Goal: Task Accomplishment & Management: Use online tool/utility

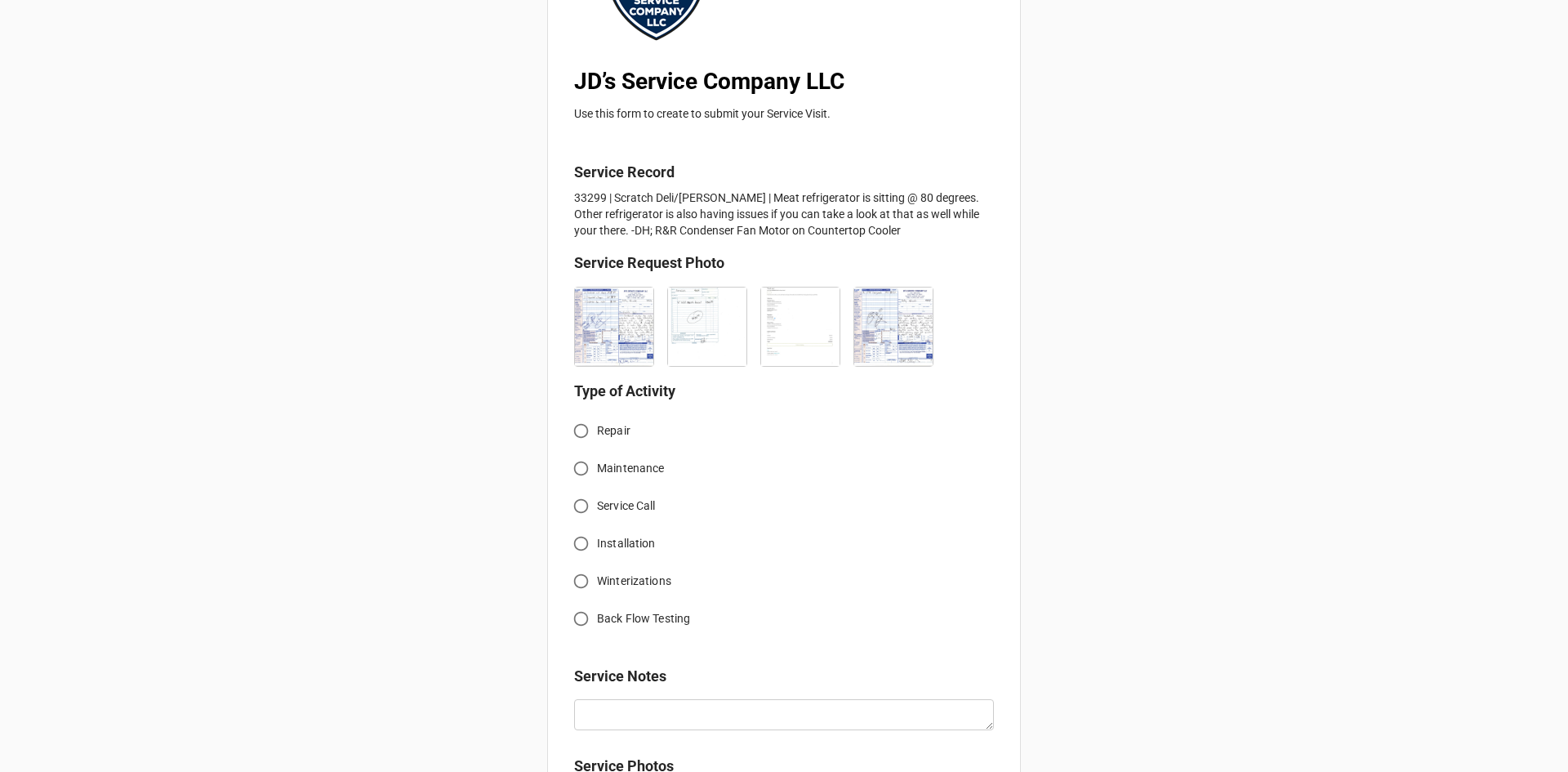
scroll to position [245, 0]
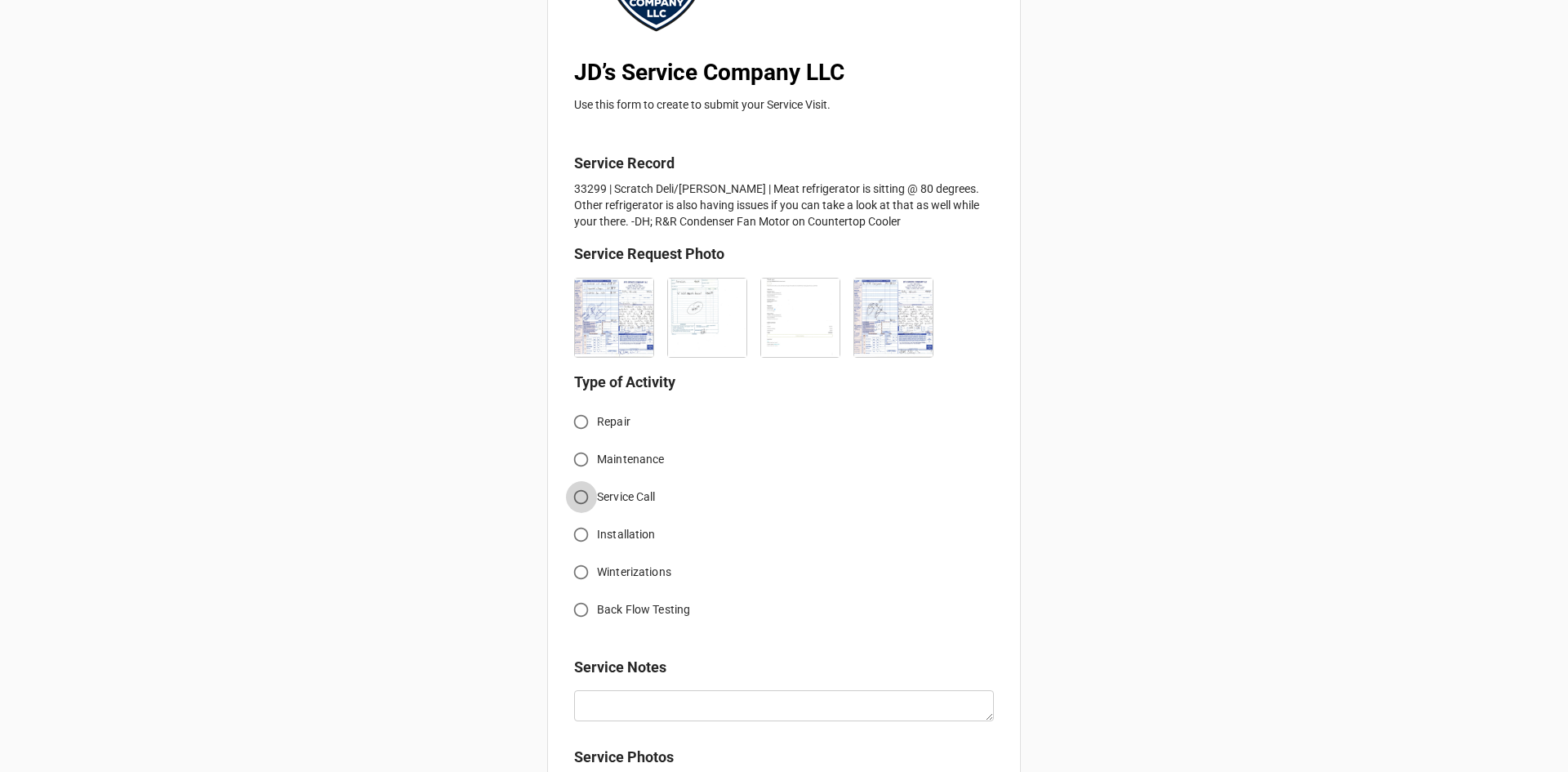
click at [576, 499] on input "Service Call" at bounding box center [581, 497] width 32 height 32
radio input "true"
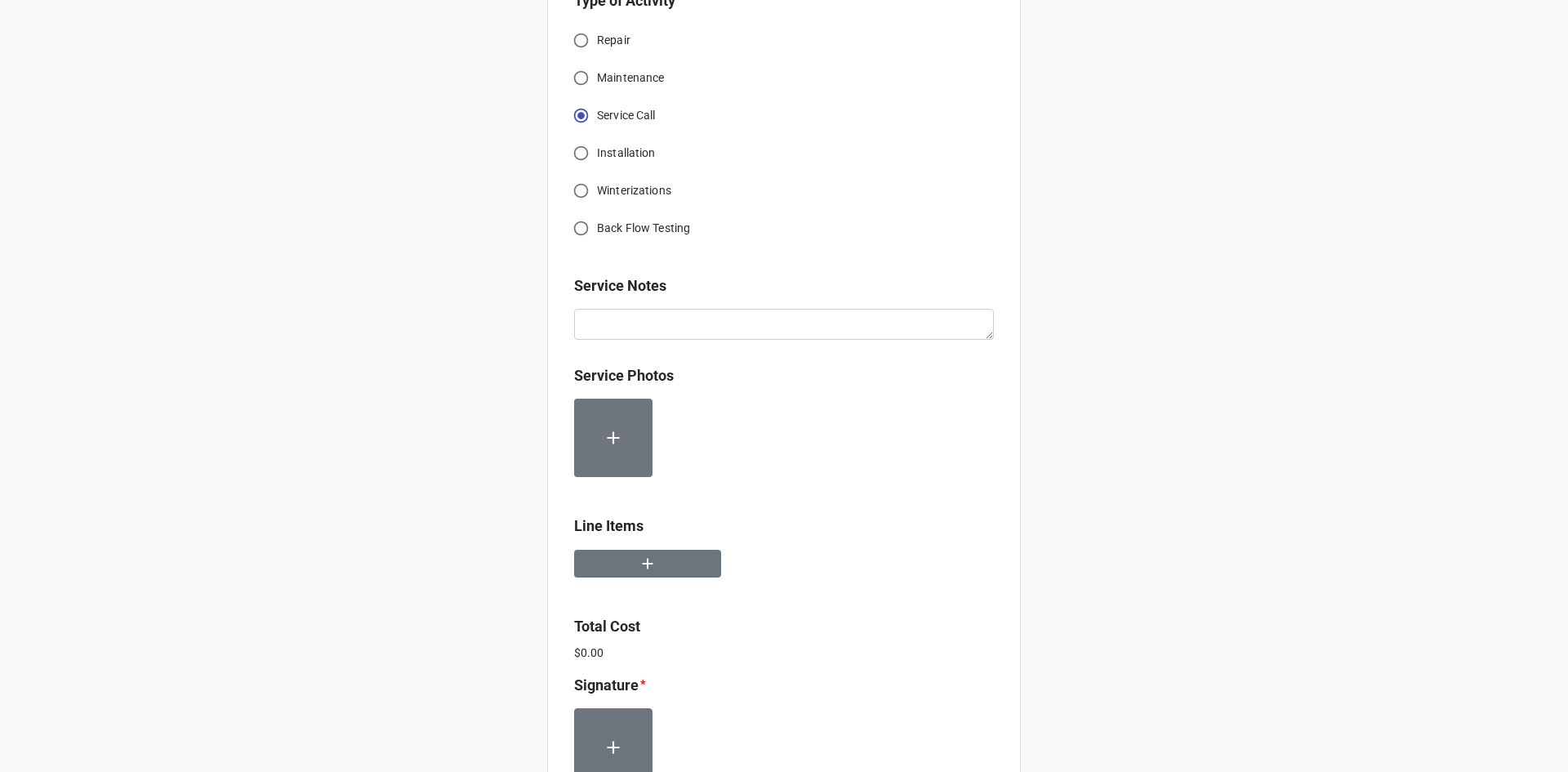
scroll to position [653, 0]
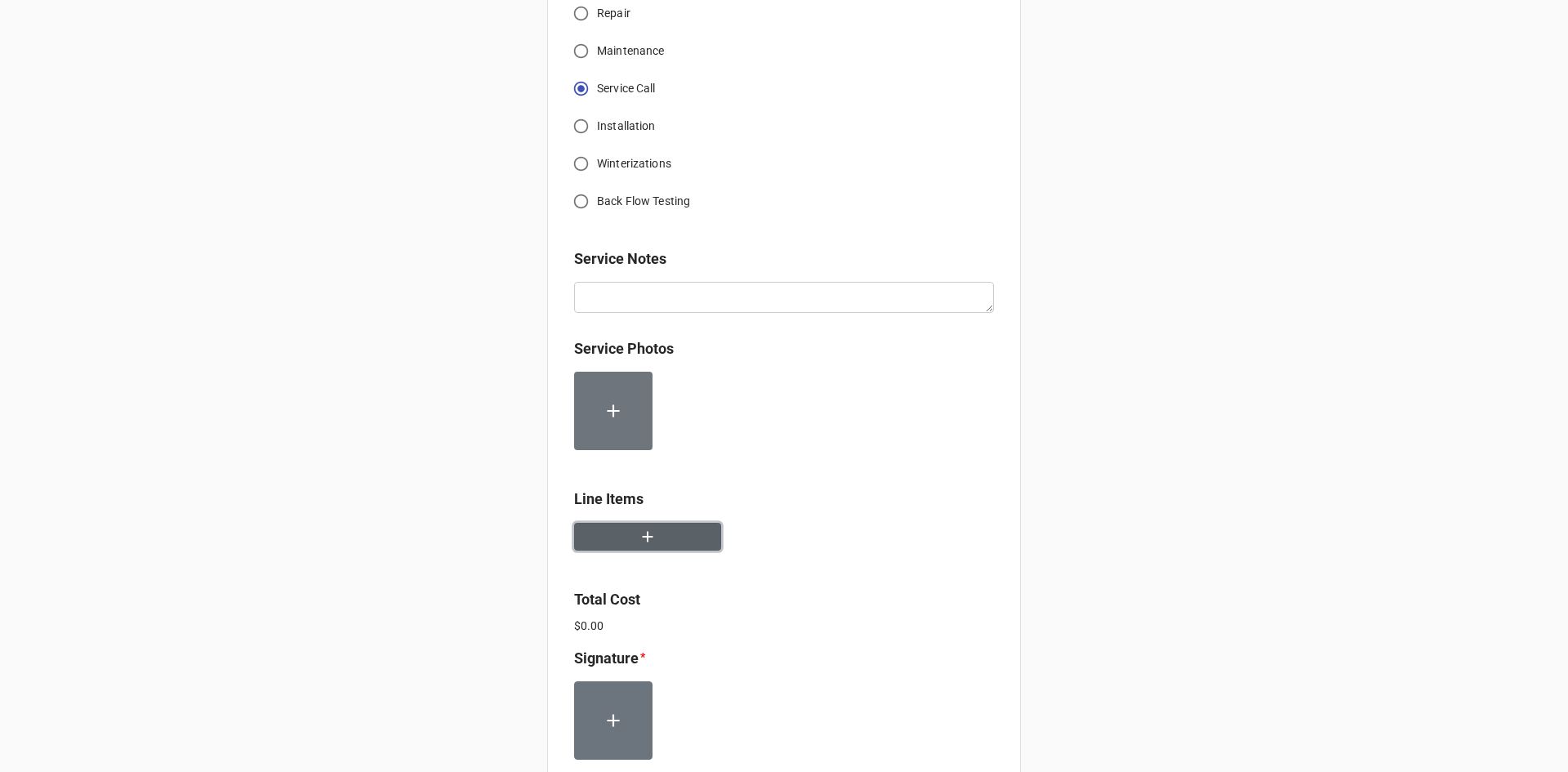
click at [652, 530] on button "button" at bounding box center [647, 537] width 147 height 29
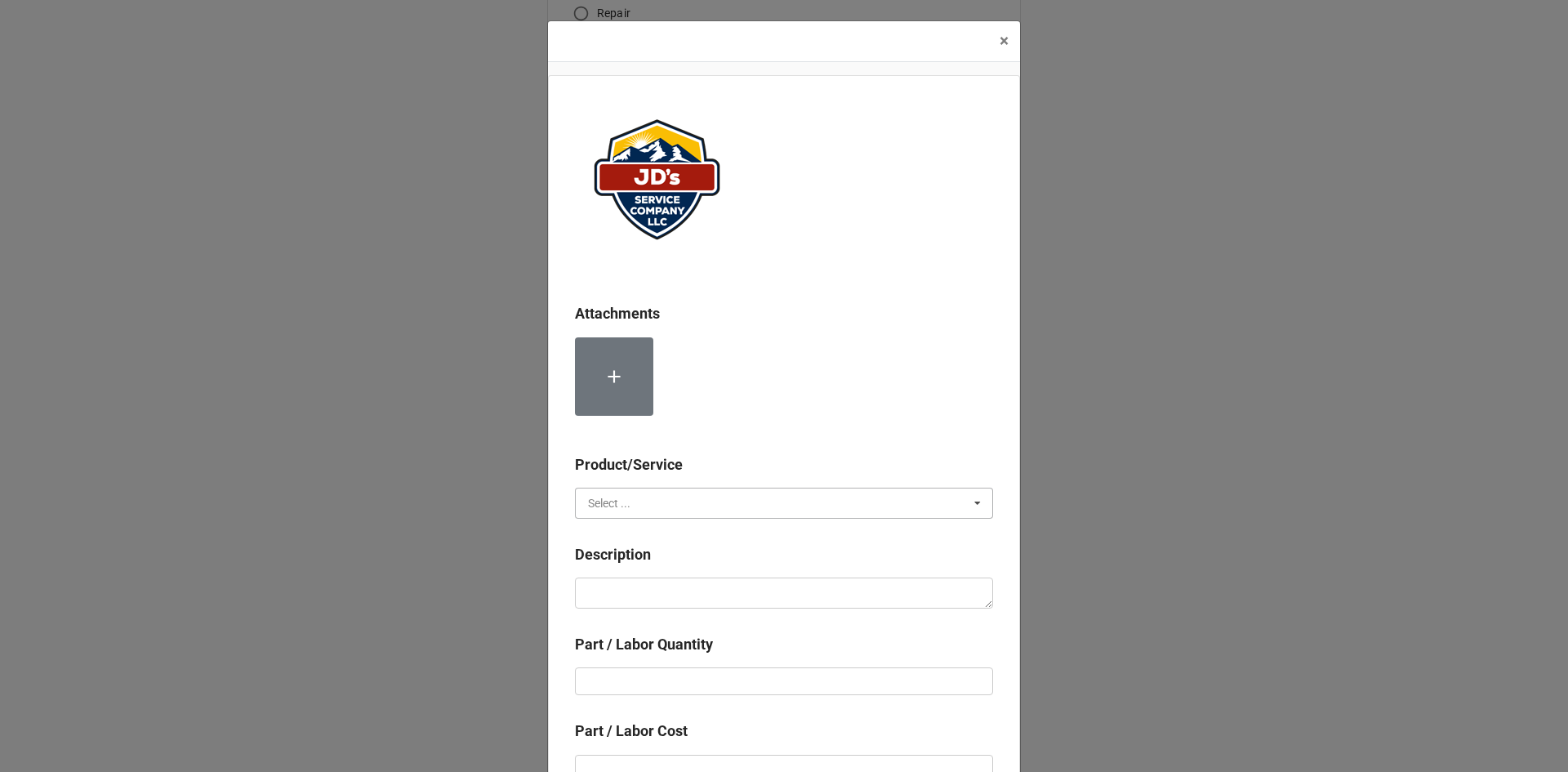
click at [645, 489] on input "text" at bounding box center [784, 503] width 416 height 30
click at [640, 538] on div "Services" at bounding box center [784, 533] width 416 height 31
click at [650, 585] on textarea at bounding box center [784, 593] width 418 height 31
paste textarea "1:00pm-2:00pm; Service Address: [STREET_ADDRESS] [PERSON_NAME][GEOGRAPHIC_DATA]…"
type textarea "x"
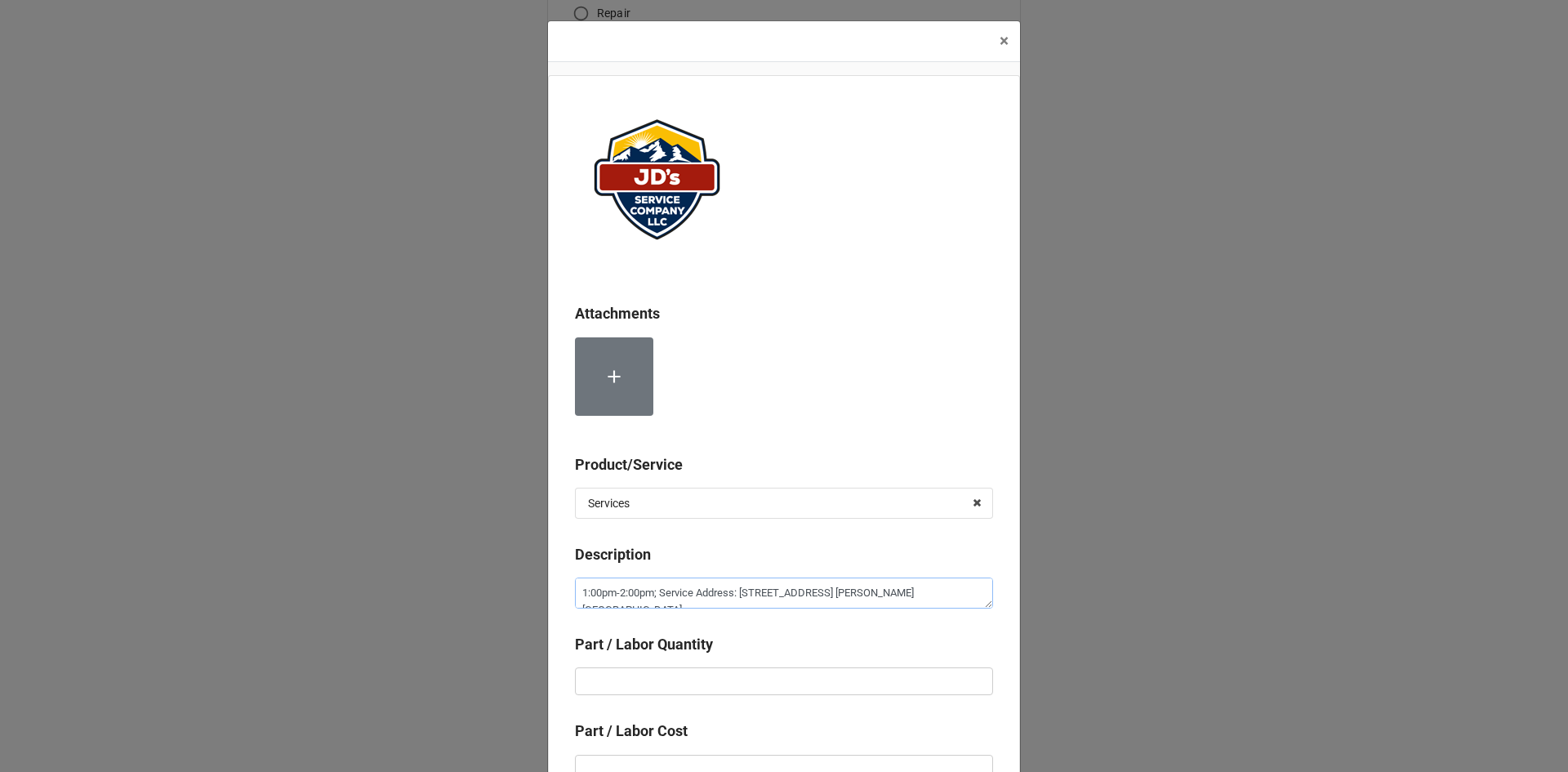
scroll to position [9, 0]
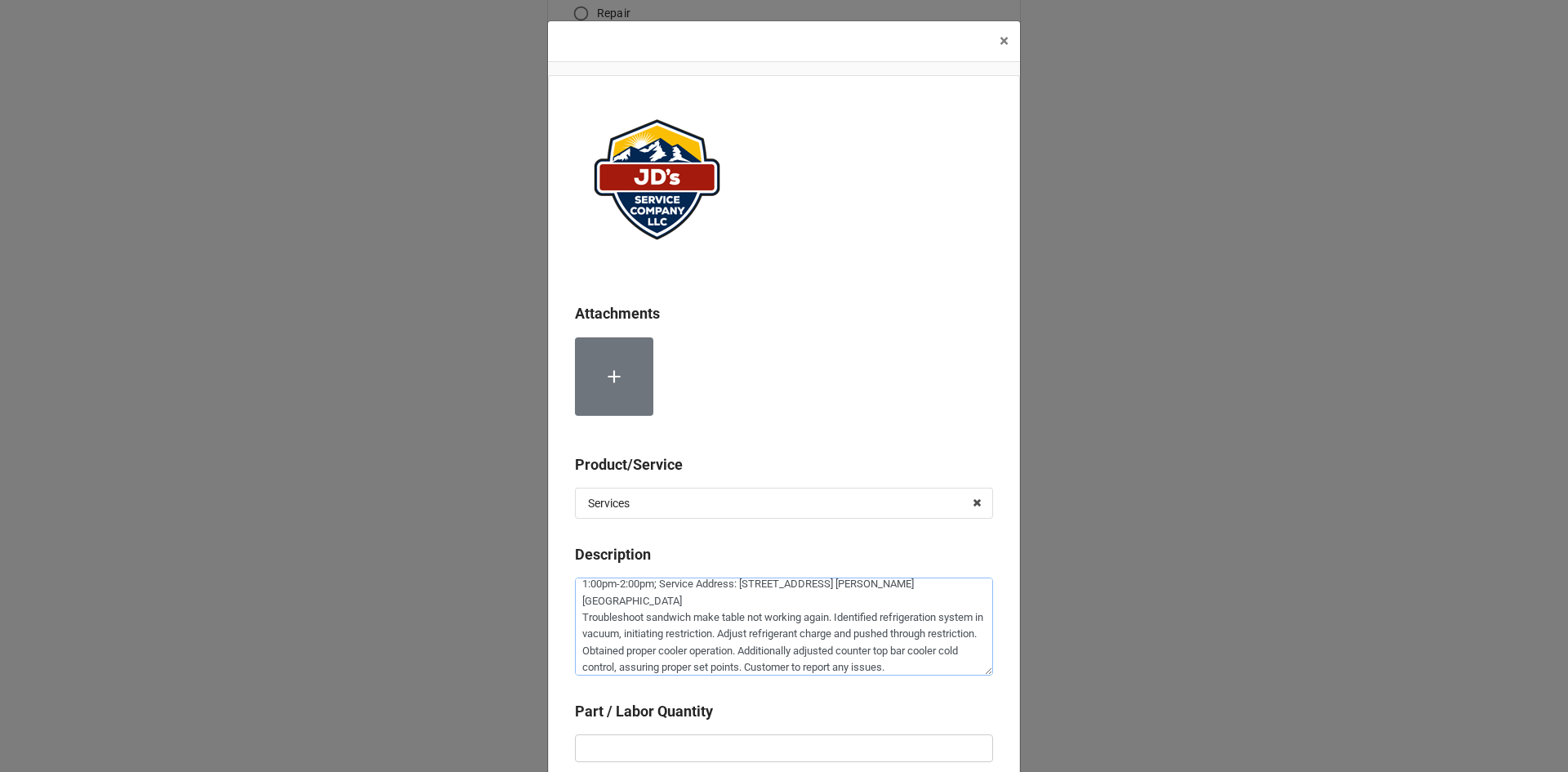
type textarea "1:00pm-2:00pm; Service Address: [STREET_ADDRESS] [PERSON_NAME][GEOGRAPHIC_DATA]…"
click at [711, 746] on input "text" at bounding box center [784, 748] width 418 height 28
drag, startPoint x: 716, startPoint y: 741, endPoint x: 648, endPoint y: 744, distance: 68.1
click at [648, 746] on input "text" at bounding box center [784, 748] width 418 height 28
type textarea "x"
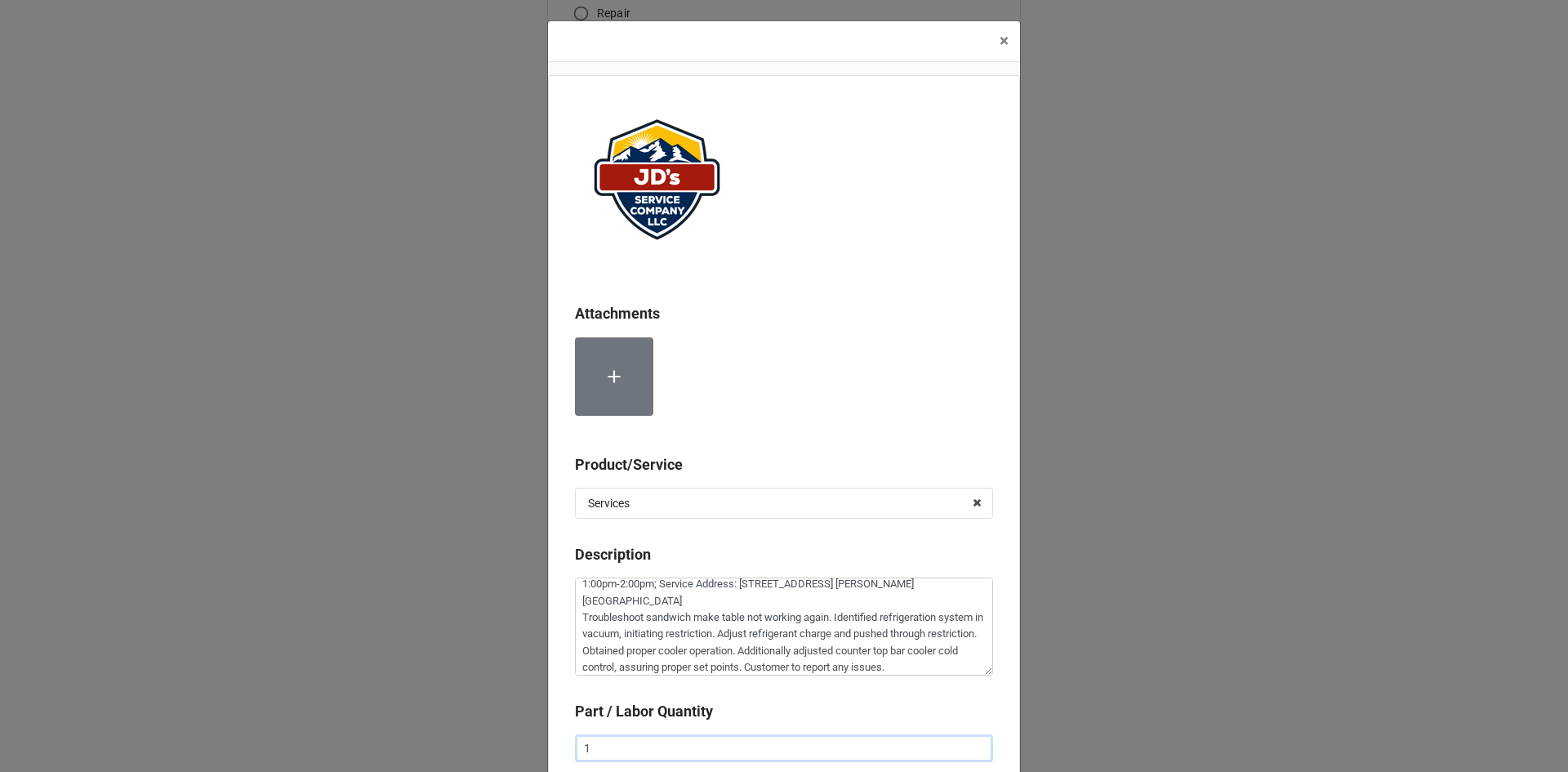
type input "1"
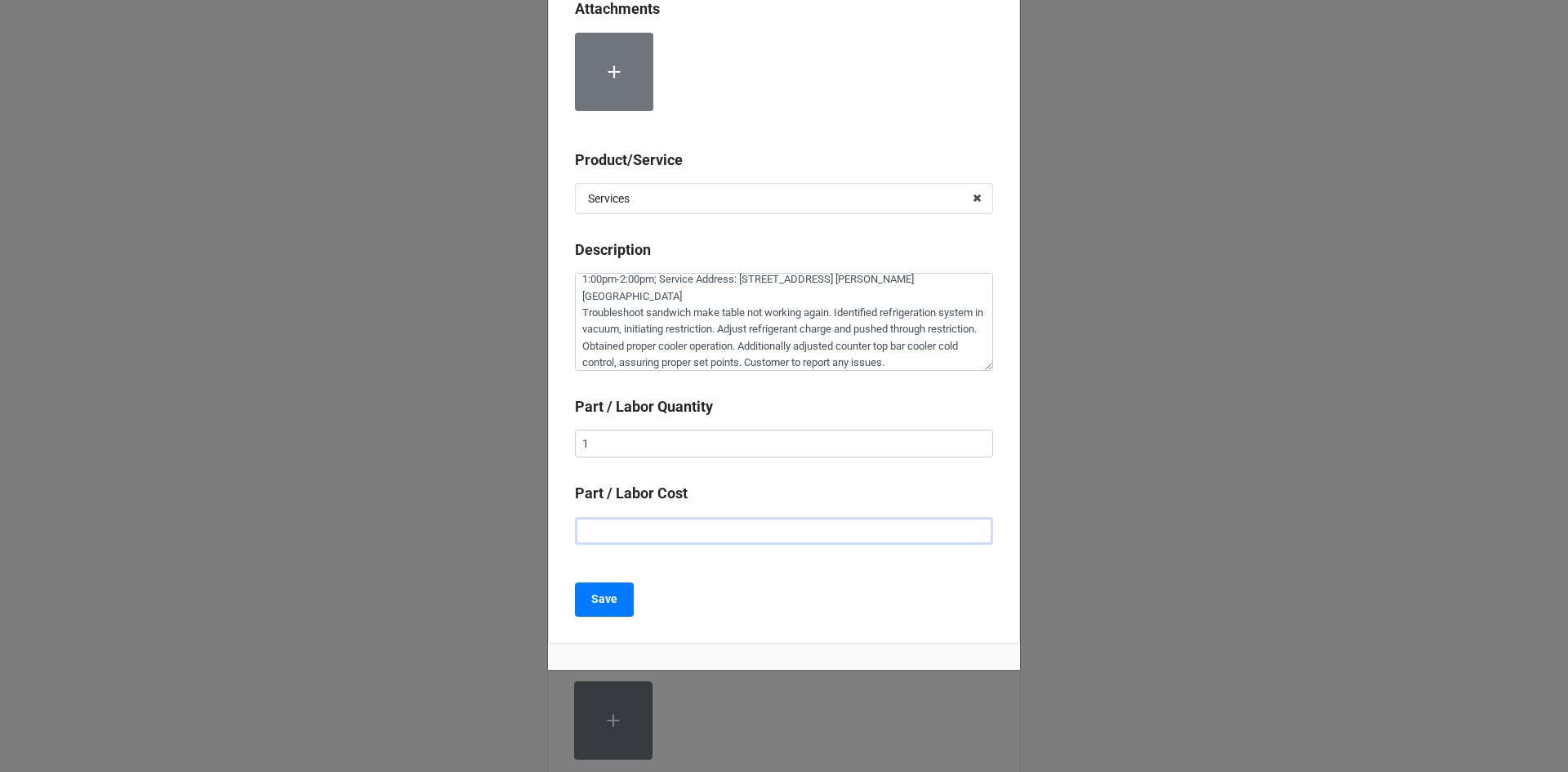
type textarea "x"
type input "$2.00"
type textarea "x"
type input "$22.00"
type textarea "x"
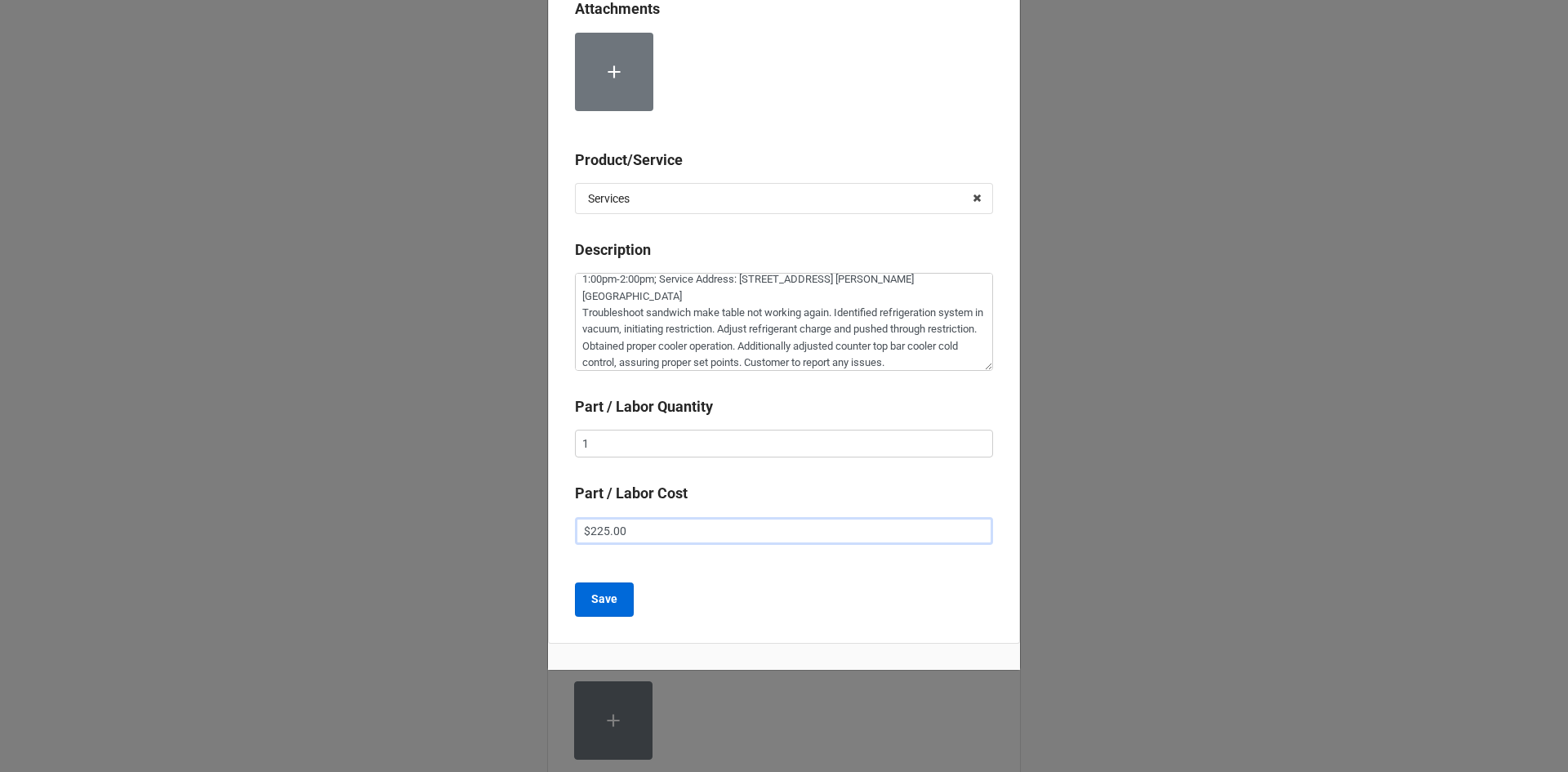
type input "$225.00"
click at [610, 610] on button "Save" at bounding box center [604, 600] width 59 height 34
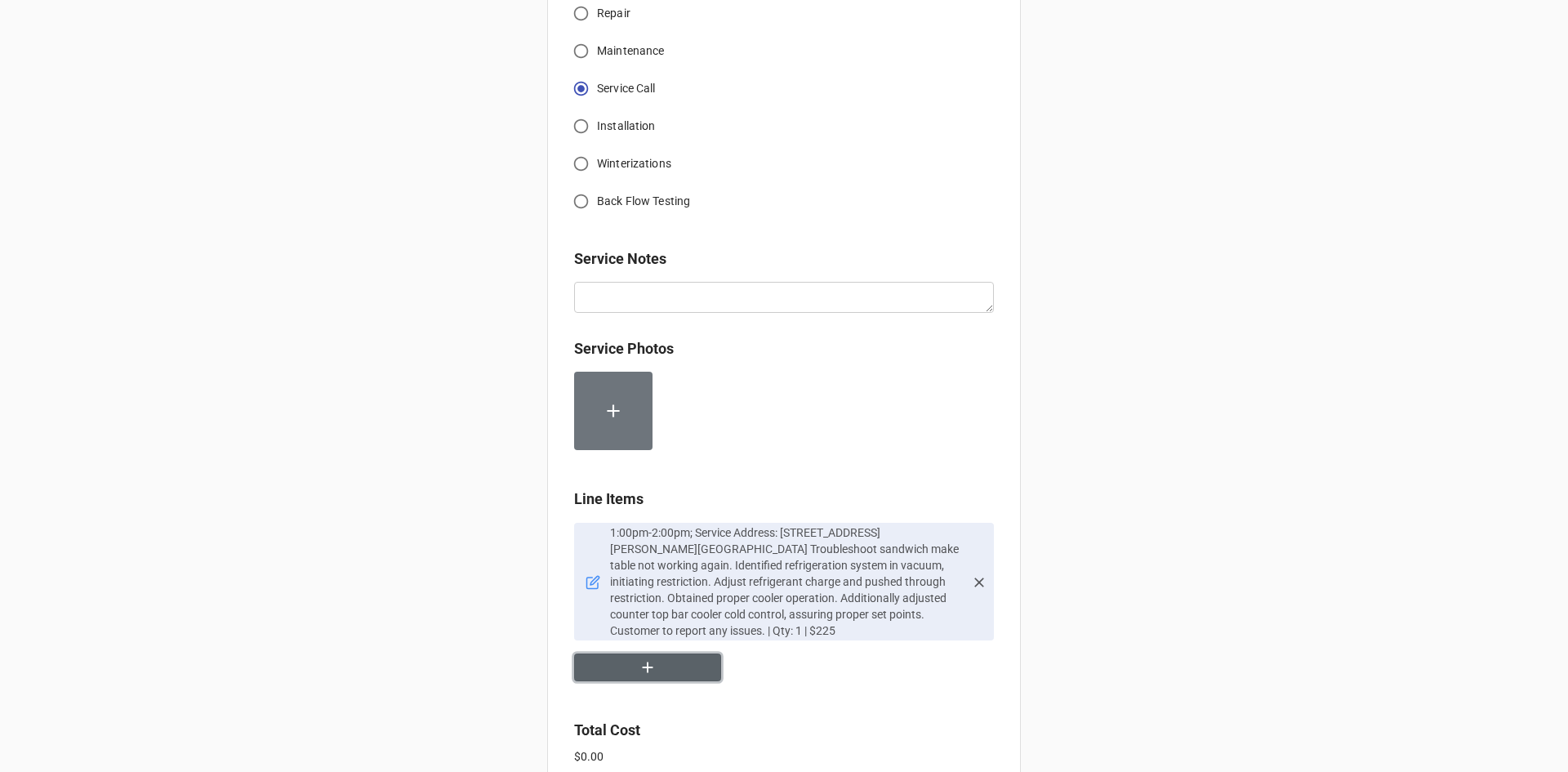
click at [683, 674] on button "button" at bounding box center [647, 668] width 147 height 29
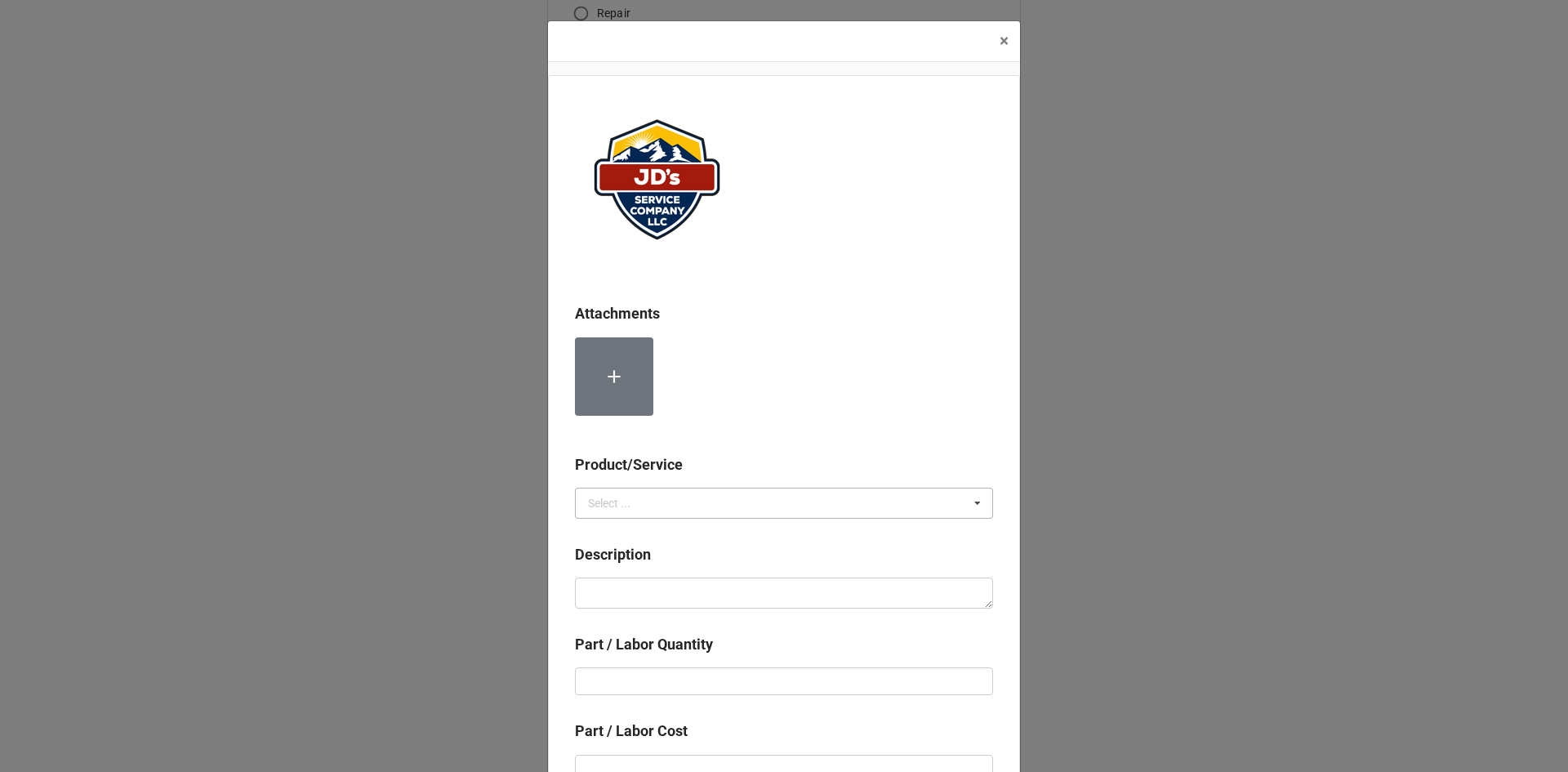
click at [606, 497] on div "Select ..." at bounding box center [609, 502] width 42 height 11
click at [622, 552] on div "Material Cost" at bounding box center [784, 563] width 416 height 31
click at [639, 600] on textarea at bounding box center [784, 593] width 418 height 31
type textarea "x"
type textarea "R"
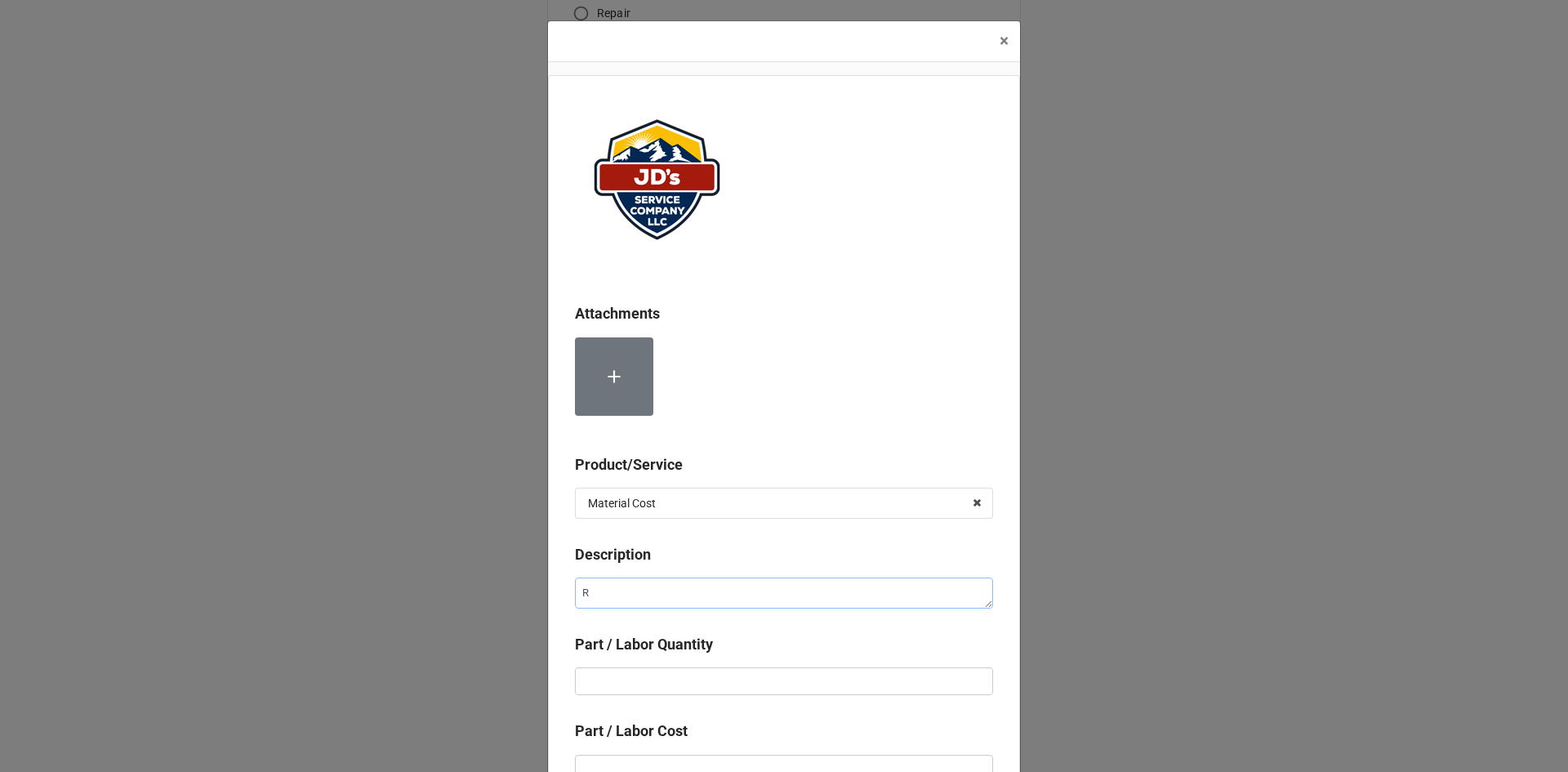
type textarea "x"
type textarea "Re"
type textarea "x"
type textarea "Ref"
type textarea "x"
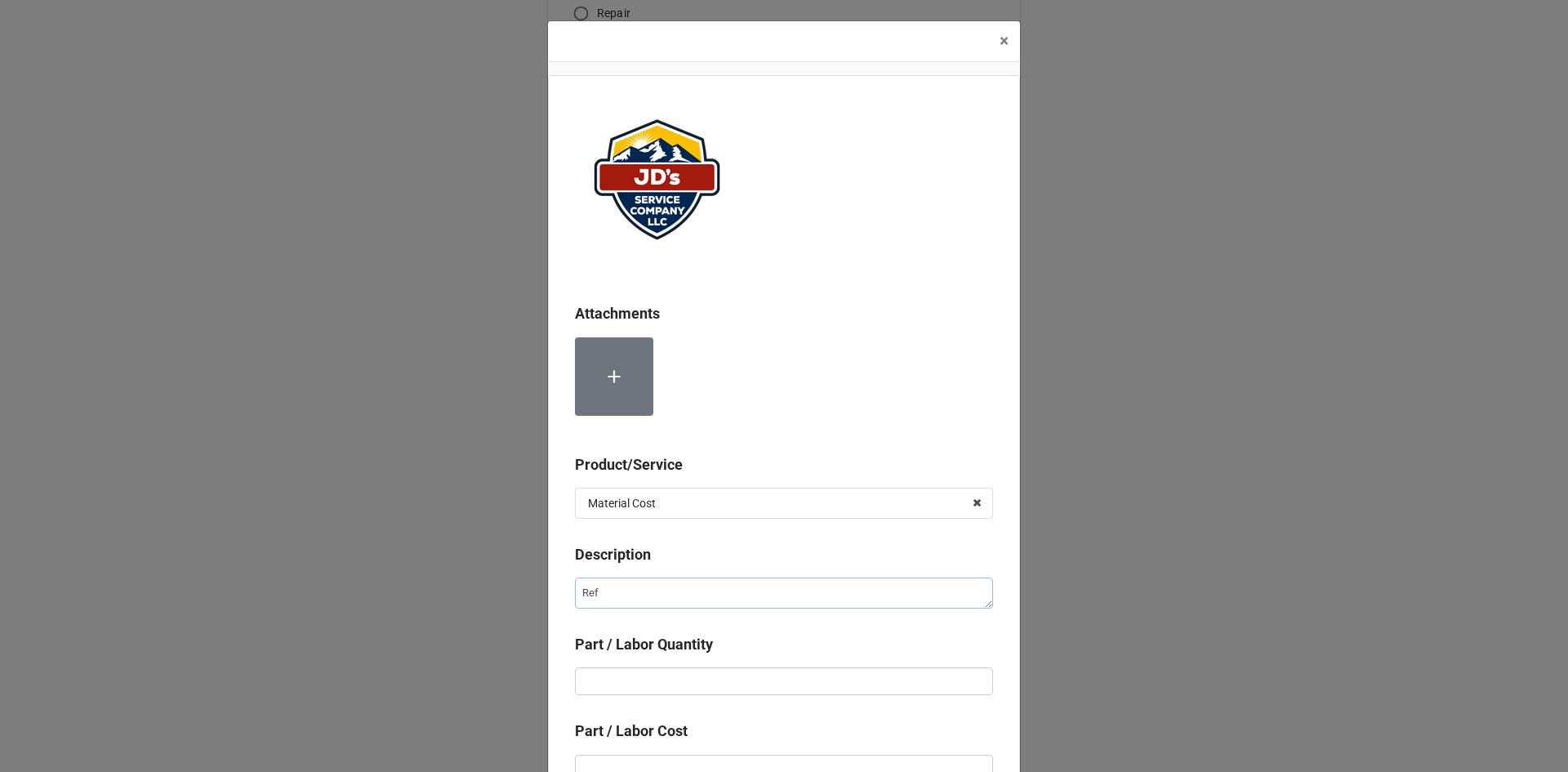
type textarea "Refr"
type textarea "x"
type textarea "Refri"
type textarea "x"
type textarea "Refrig"
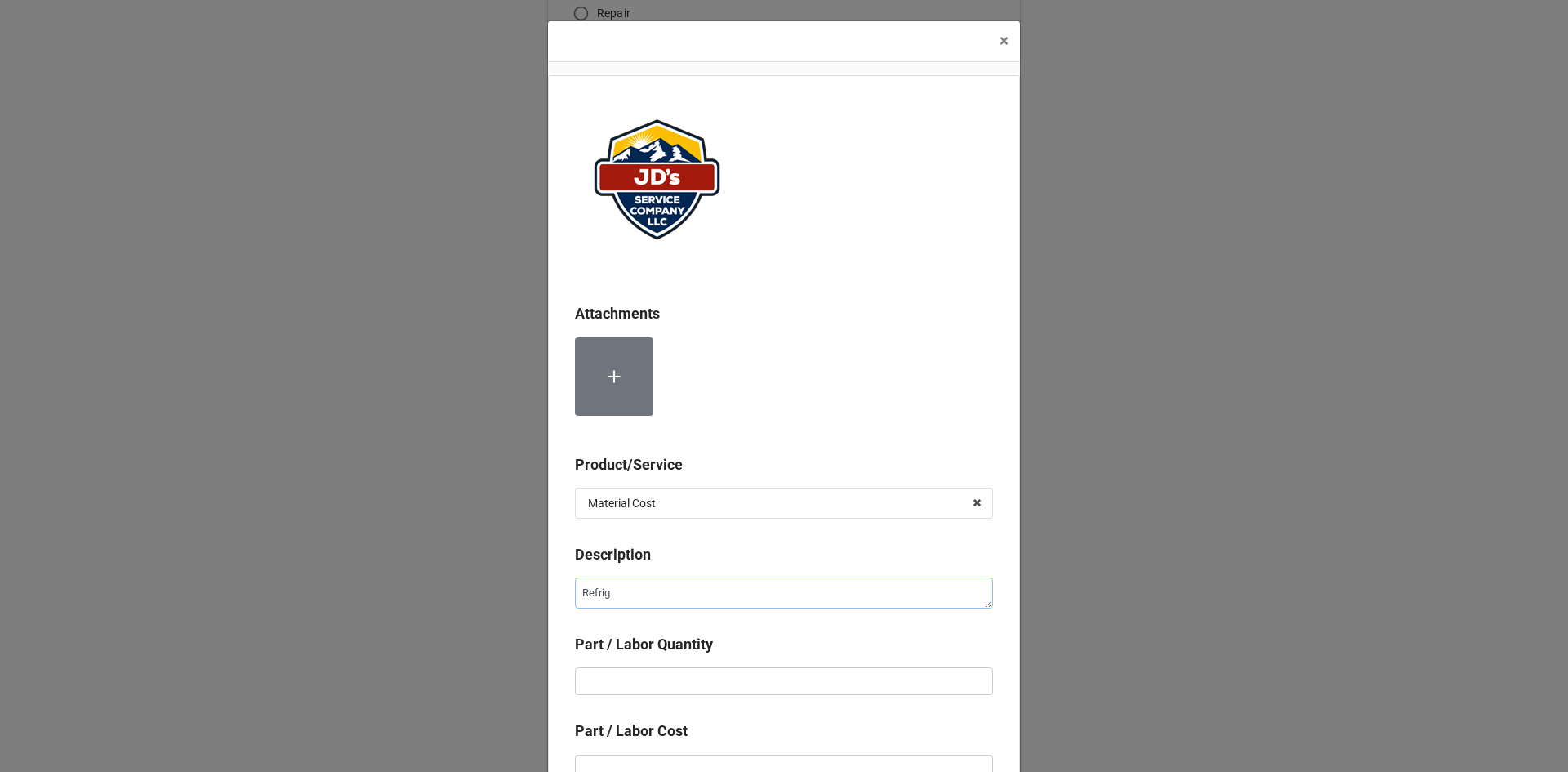
type textarea "x"
type textarea "Refrige"
type textarea "x"
type textarea "Refriger"
type textarea "x"
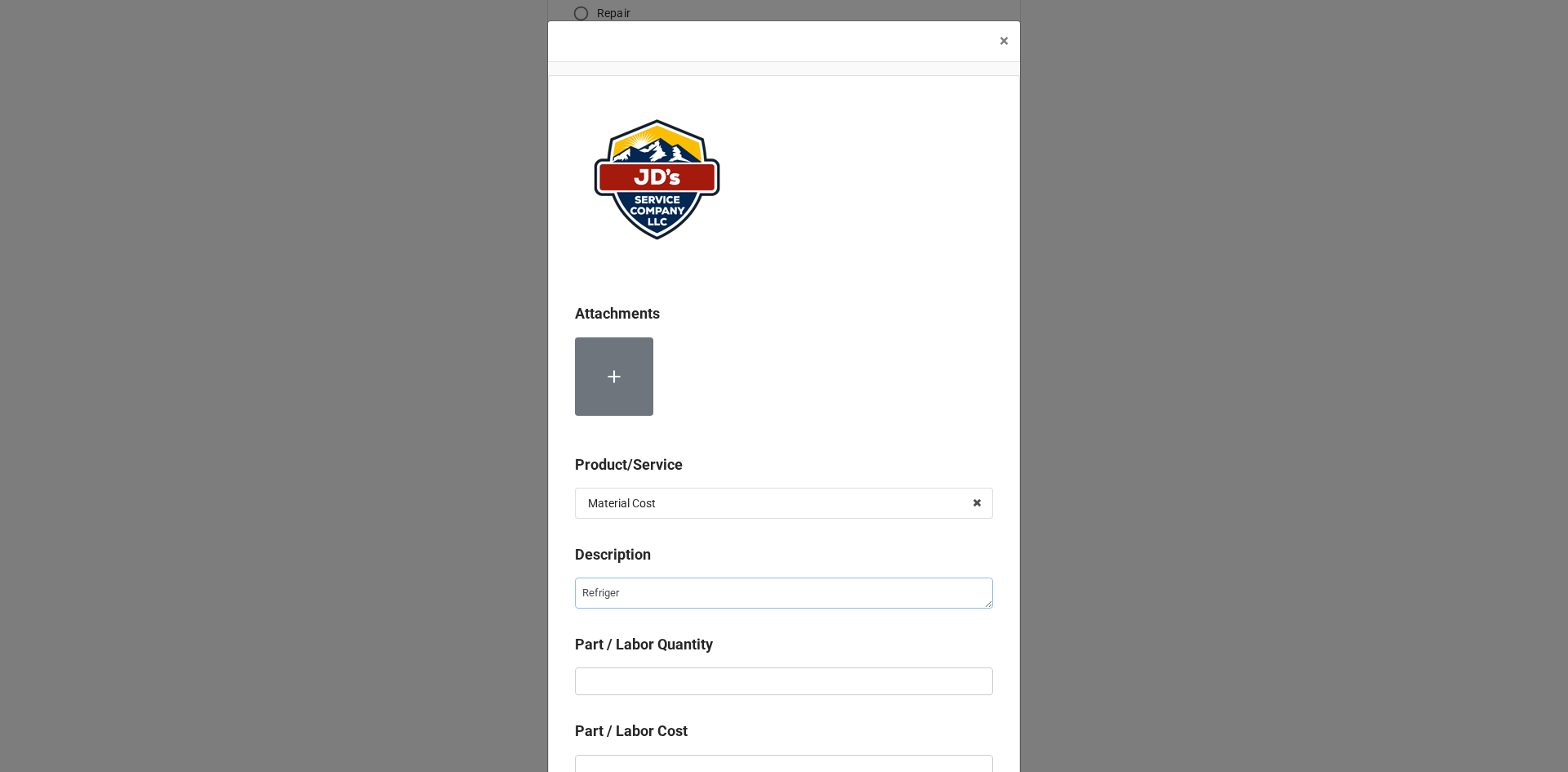
type textarea "Refrigera"
type textarea "x"
type textarea "Refrigeran"
type textarea "x"
type textarea "Refrigerant"
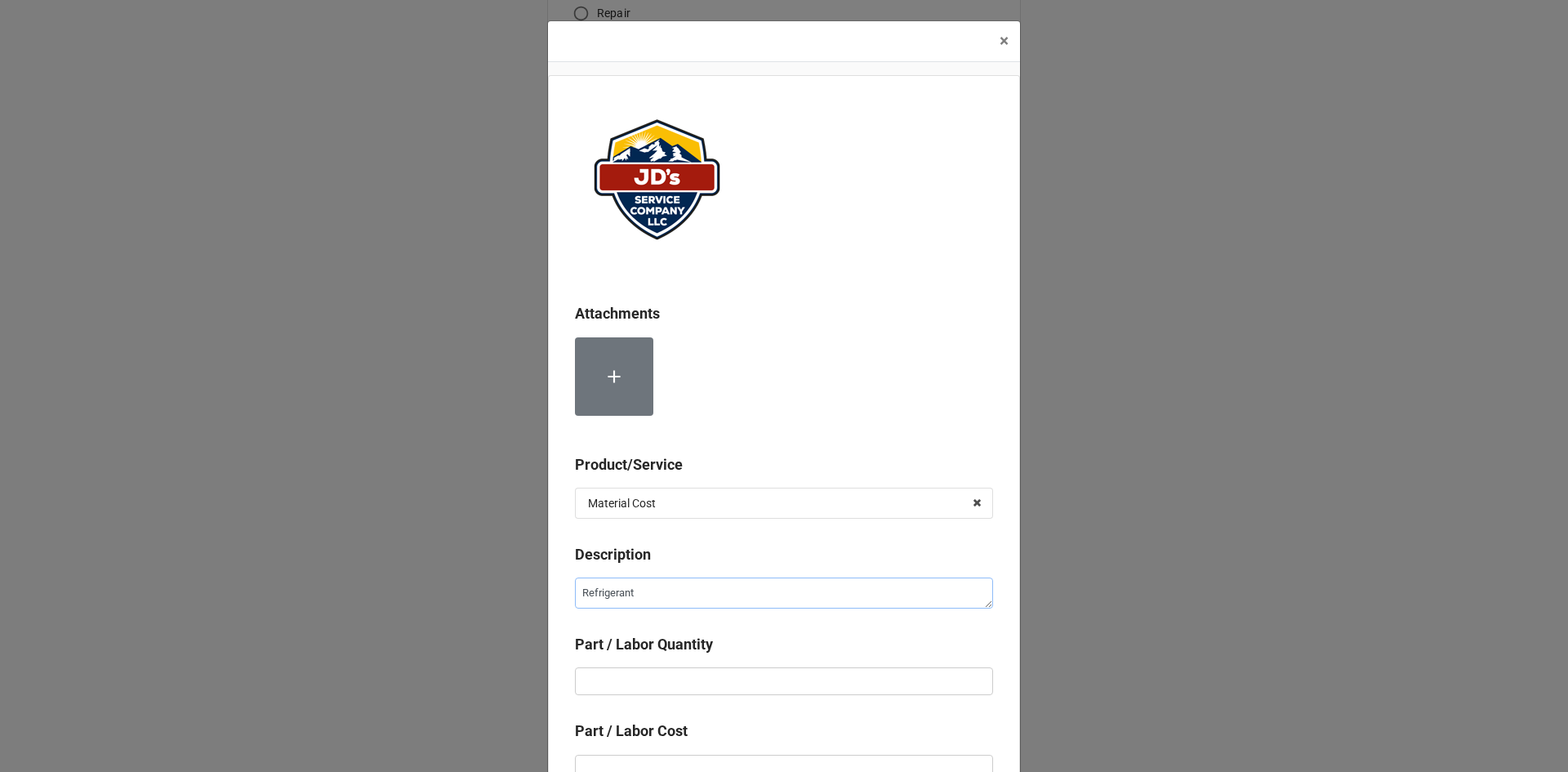
type textarea "x"
type textarea "Refrigerant"
type textarea "x"
type textarea "Refrigerant 1"
type textarea "x"
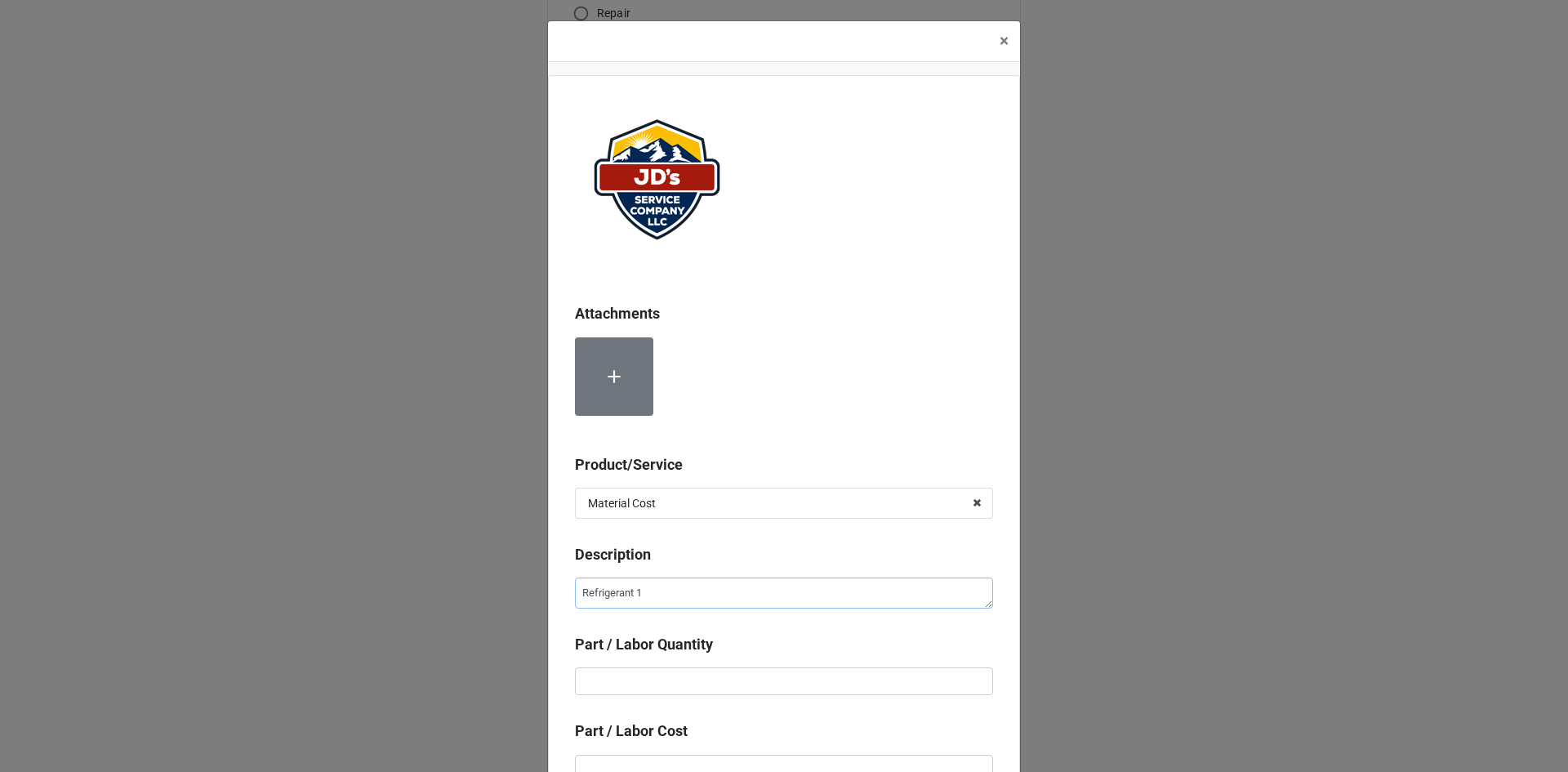
type textarea "Refrigerant 13"
type textarea "x"
type textarea "Refrigerant 134"
type textarea "x"
type textarea "Refrigerant 134A"
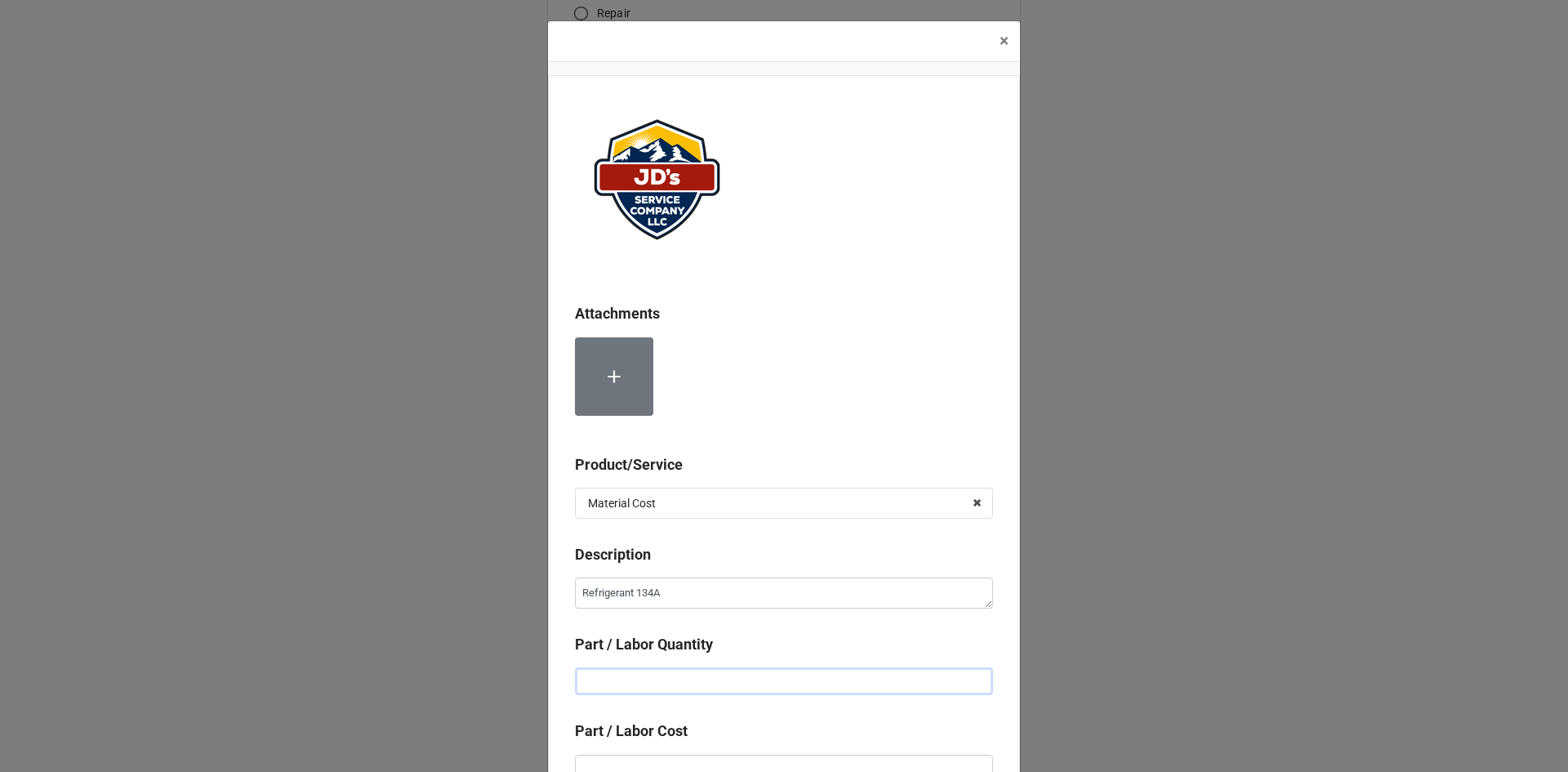
type textarea "x"
type input "1"
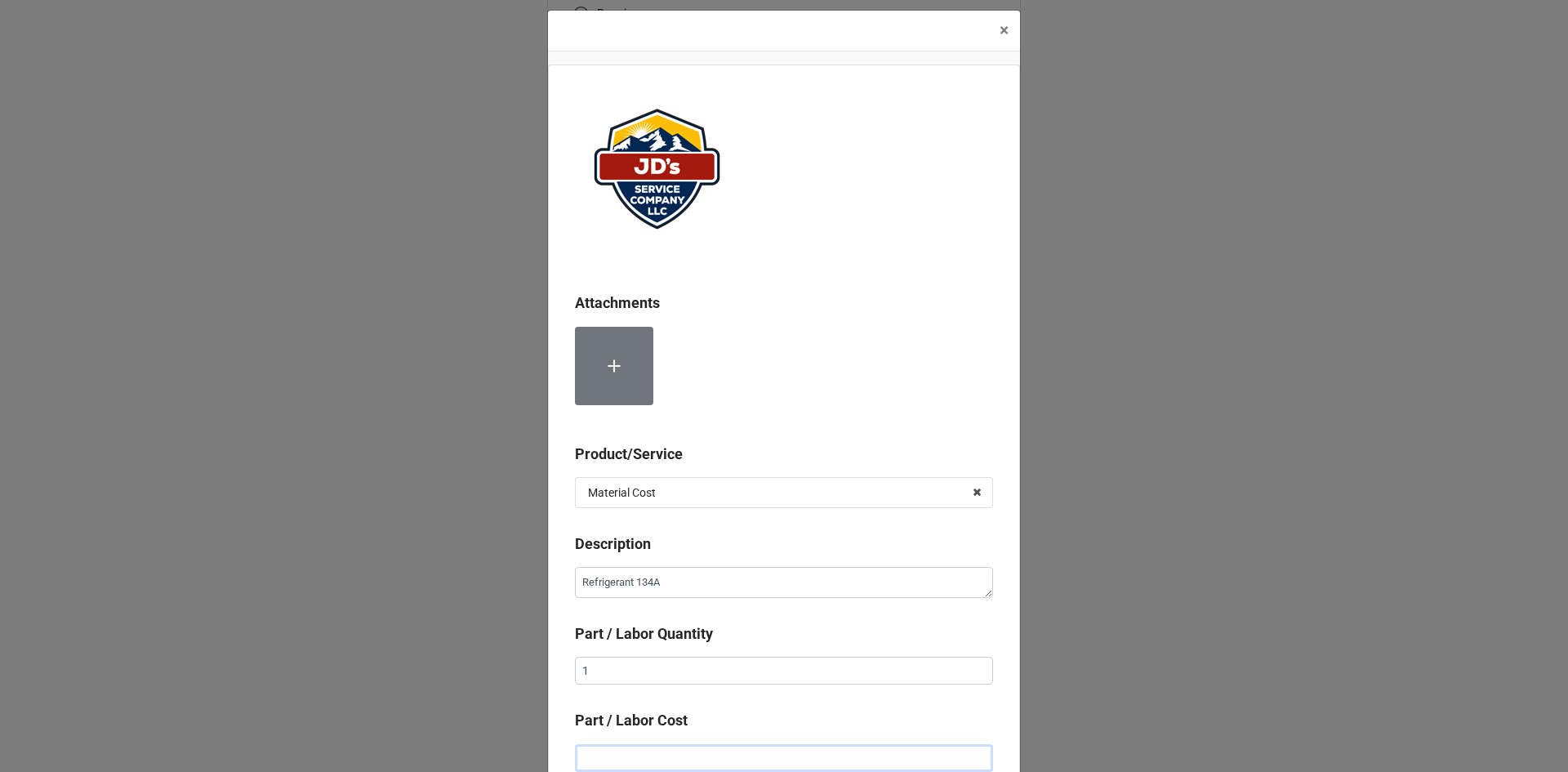
type textarea "x"
type input "$1.00"
type textarea "x"
type input "$15.00"
type textarea "x"
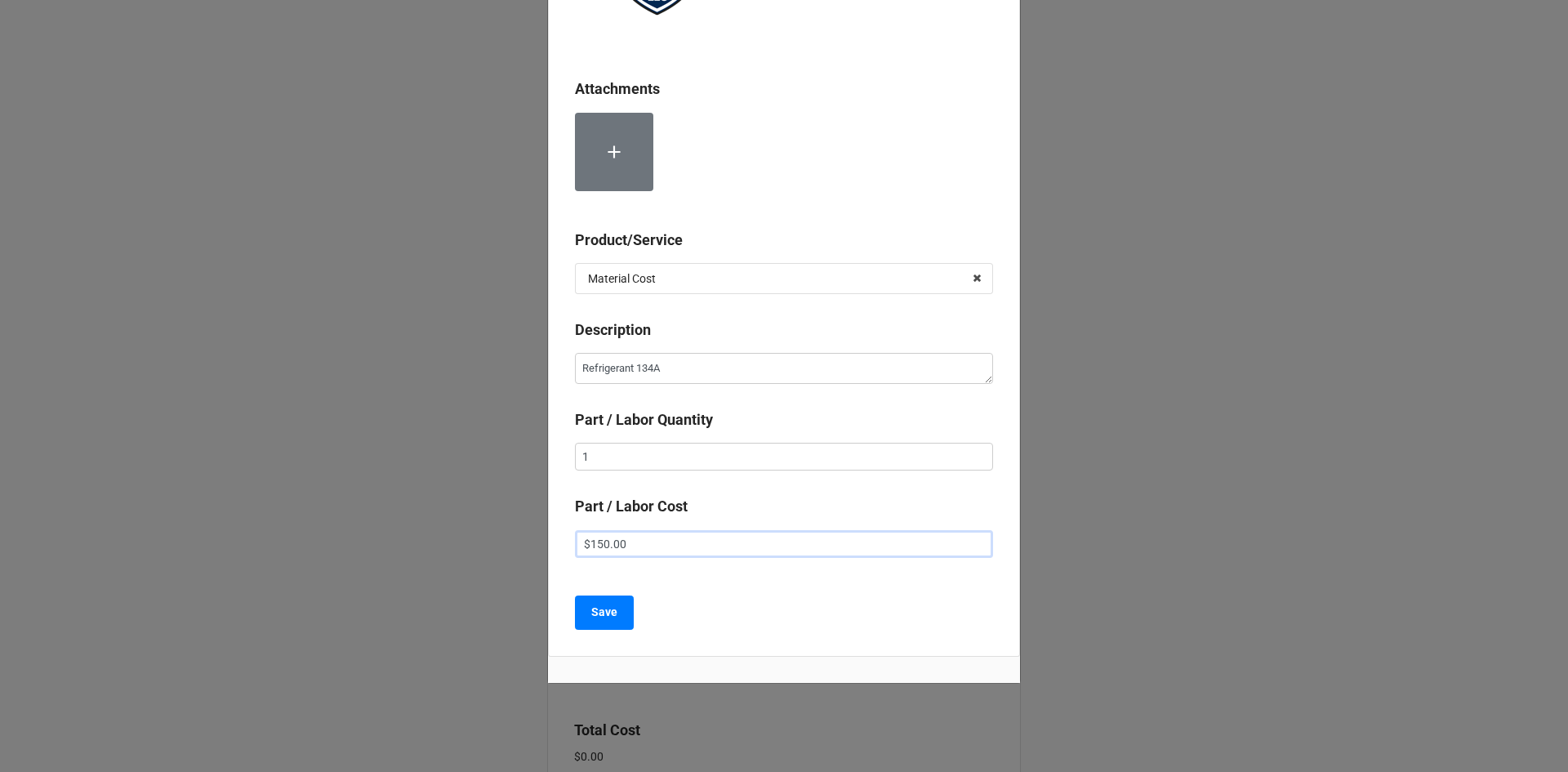
scroll to position [238, 0]
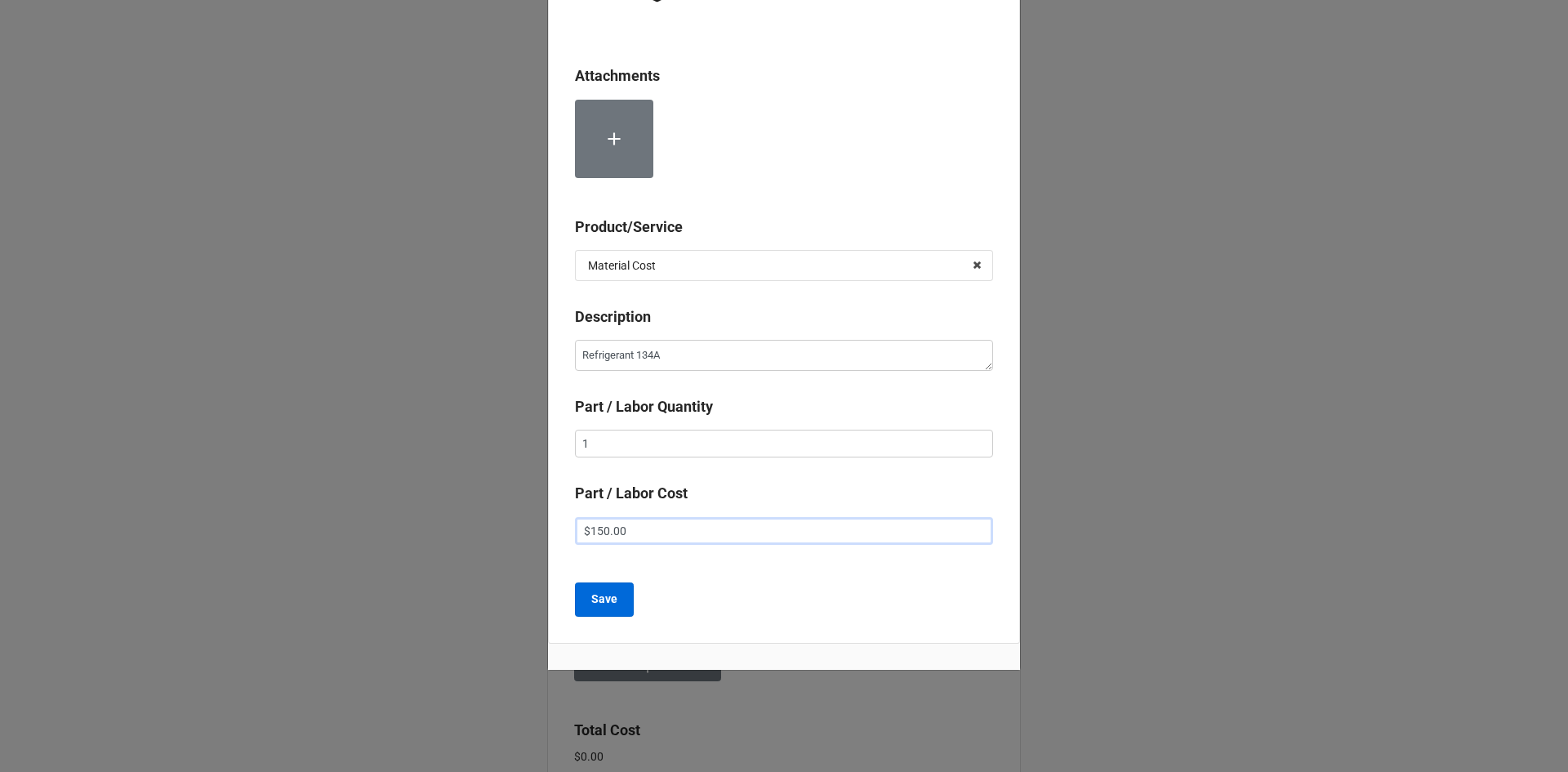
type input "$150.00"
click at [575, 602] on button "Save" at bounding box center [604, 600] width 59 height 34
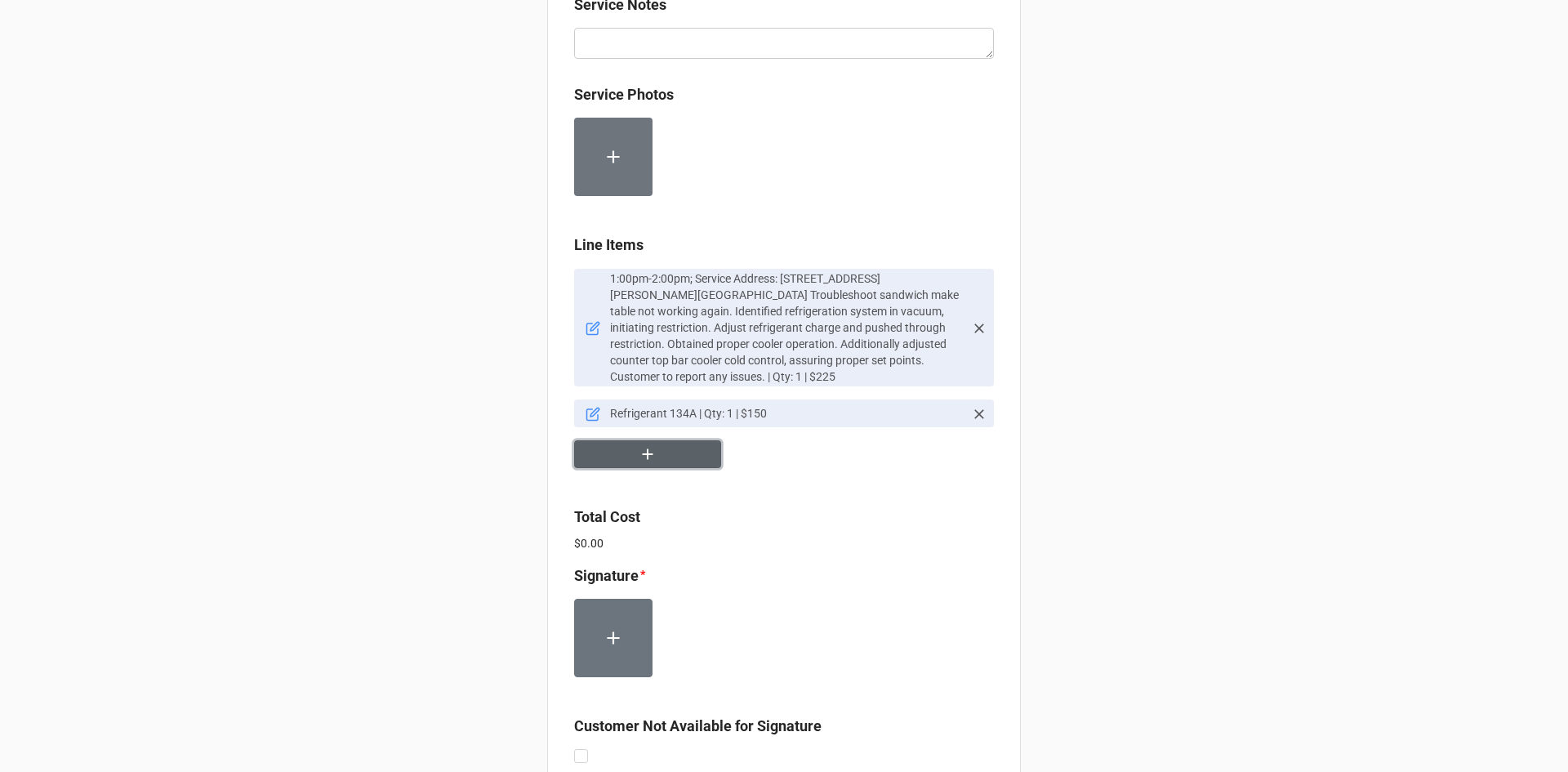
scroll to position [980, 0]
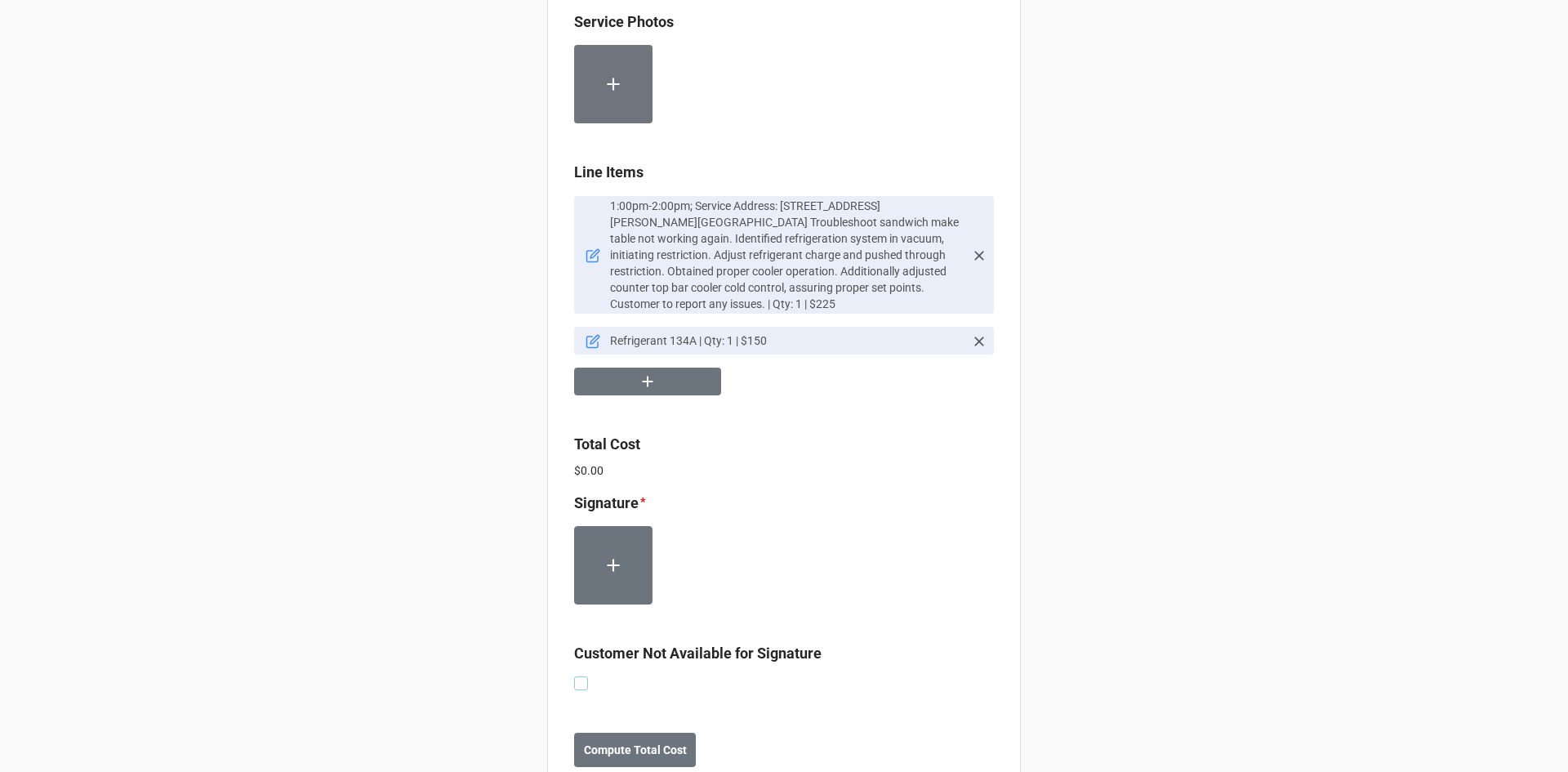
click at [575, 676] on label at bounding box center [581, 676] width 14 height 0
checkbox input "true"
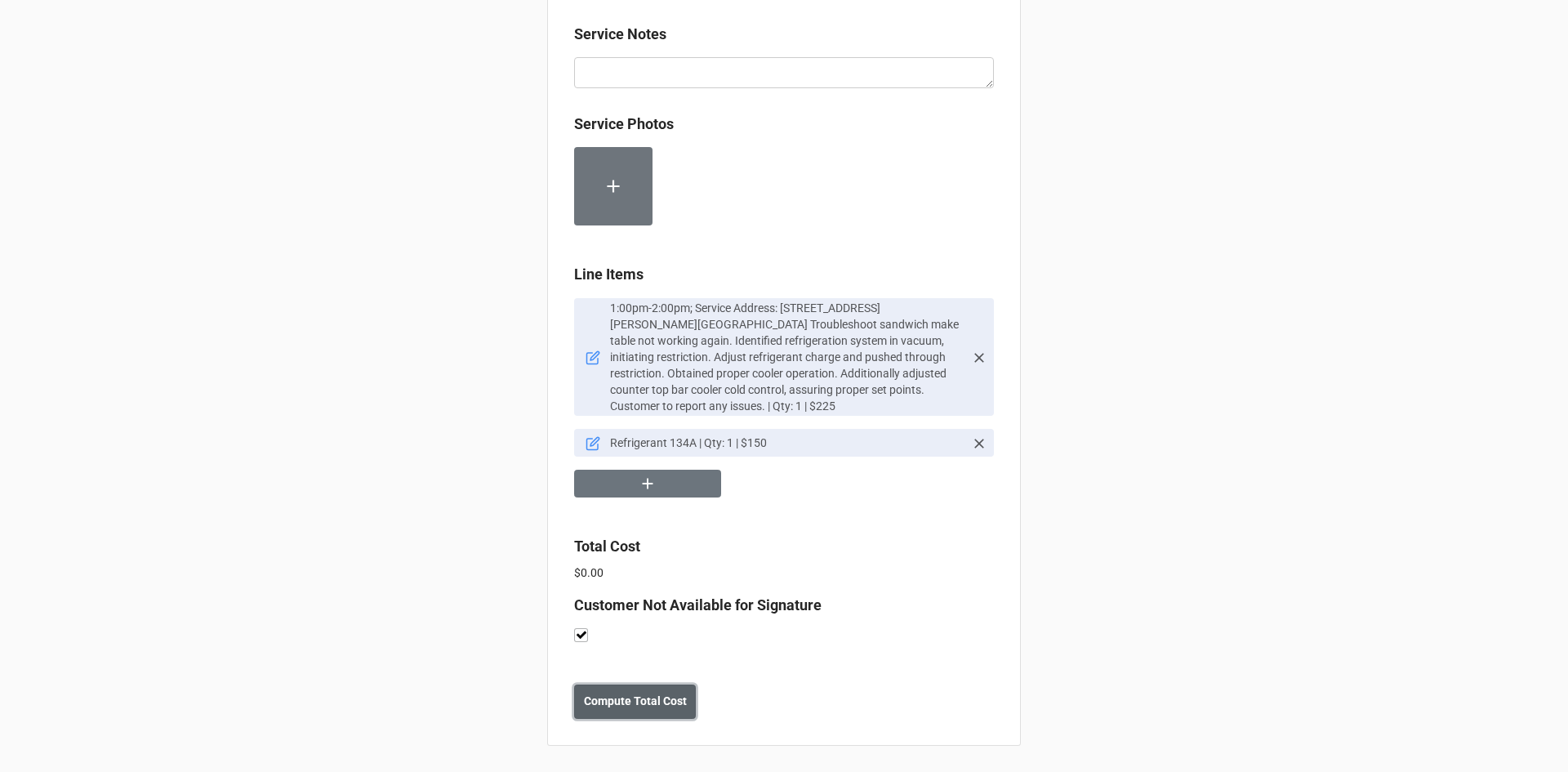
click at [646, 693] on b "Compute Total Cost" at bounding box center [634, 702] width 103 height 17
click at [601, 708] on b "Save" at bounding box center [603, 702] width 26 height 17
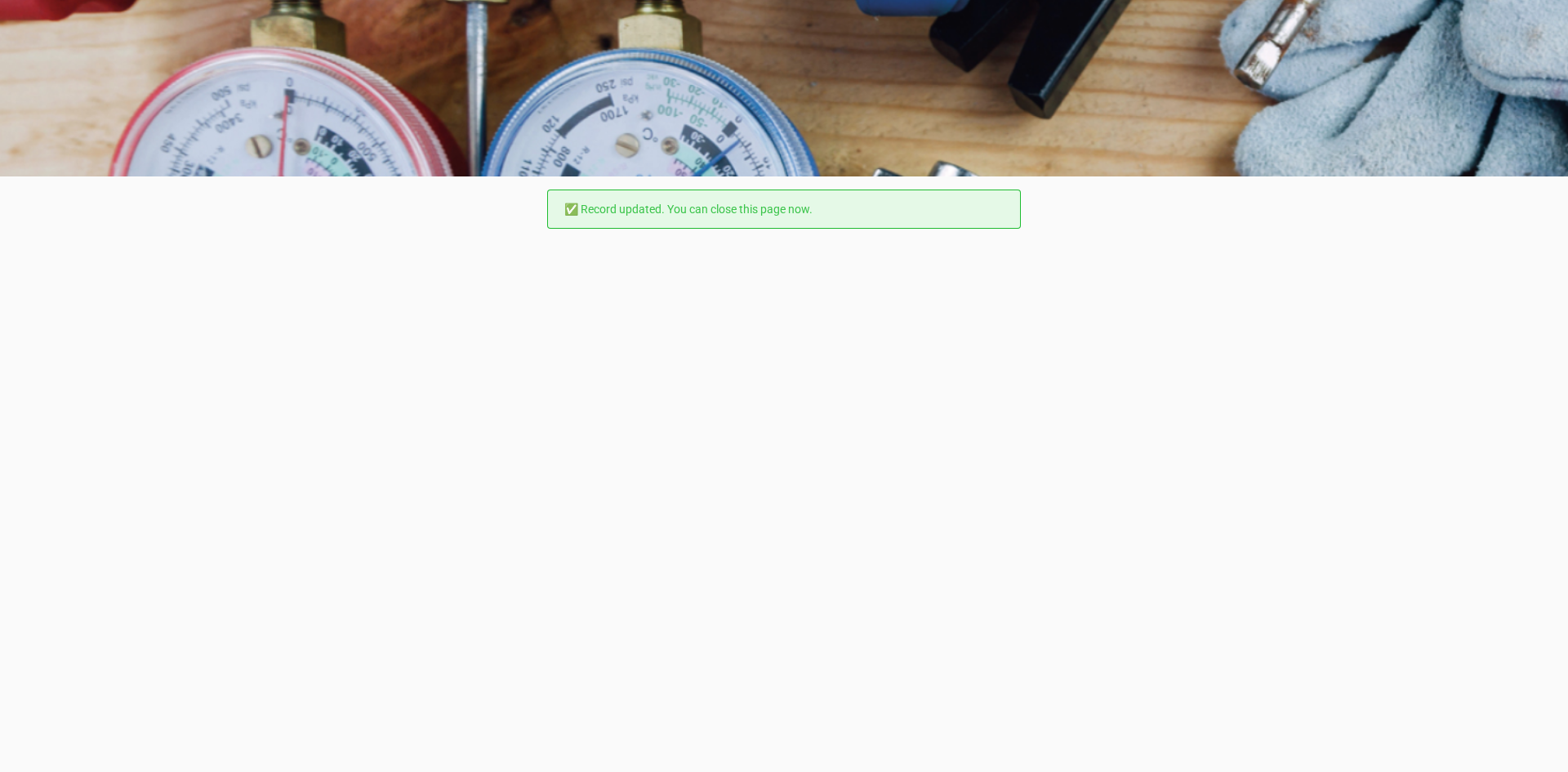
scroll to position [0, 0]
